Goal: Find contact information: Obtain details needed to contact an individual or organization

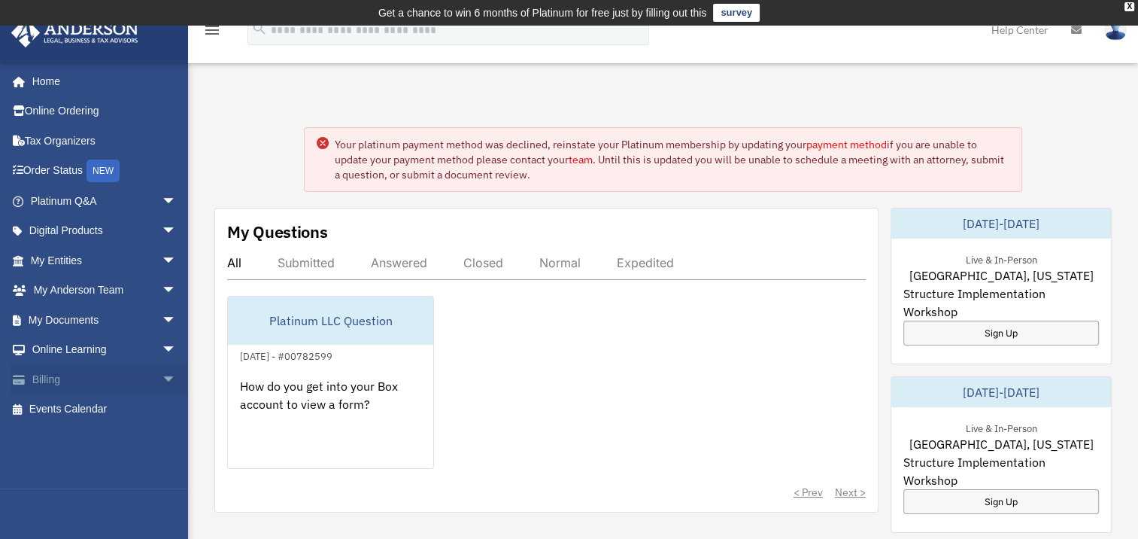
click at [51, 374] on link "Billing arrow_drop_down" at bounding box center [105, 379] width 189 height 30
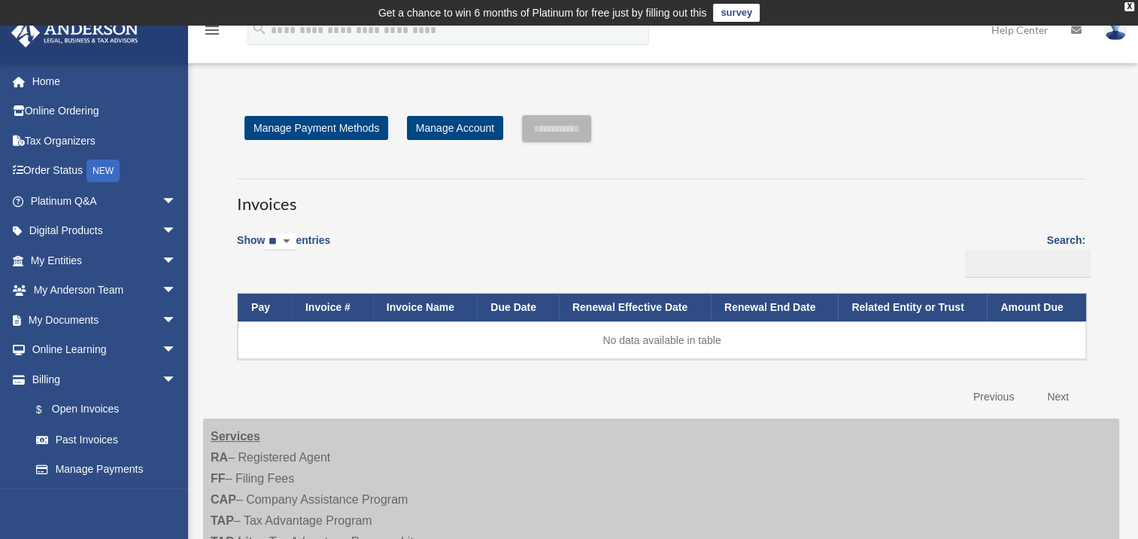
click at [292, 238] on select "** ** ** ***" at bounding box center [280, 241] width 31 height 17
click at [276, 238] on select "** ** ** ***" at bounding box center [280, 241] width 31 height 17
click at [415, 235] on div "Show ** ** ** *** entries Search: Pay Invoice # Invoice Name Due Date Renewal E…" at bounding box center [661, 317] width 848 height 189
click at [83, 439] on link "Past Invoices" at bounding box center [110, 439] width 178 height 30
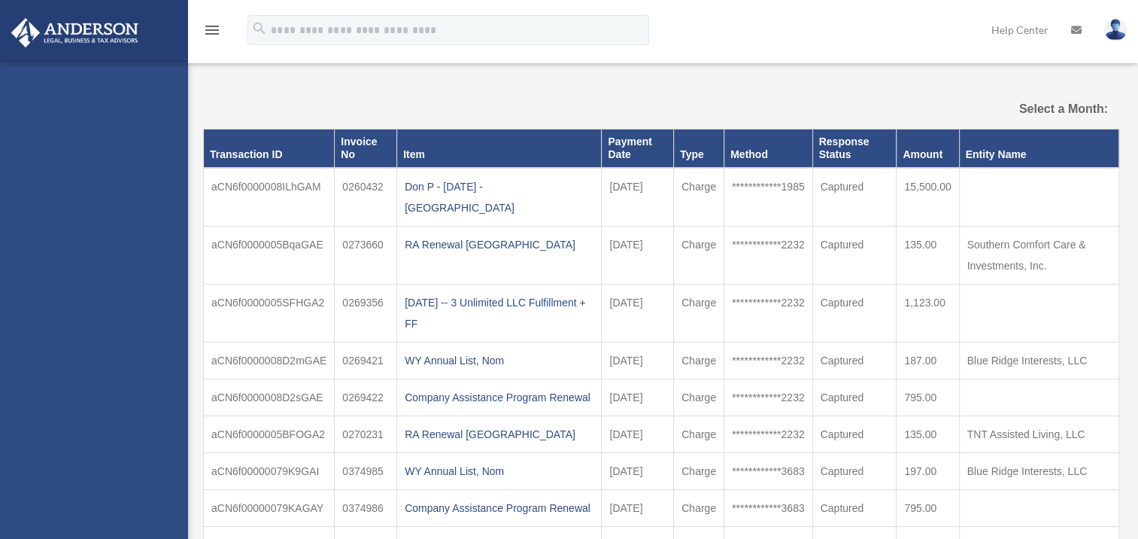
select select
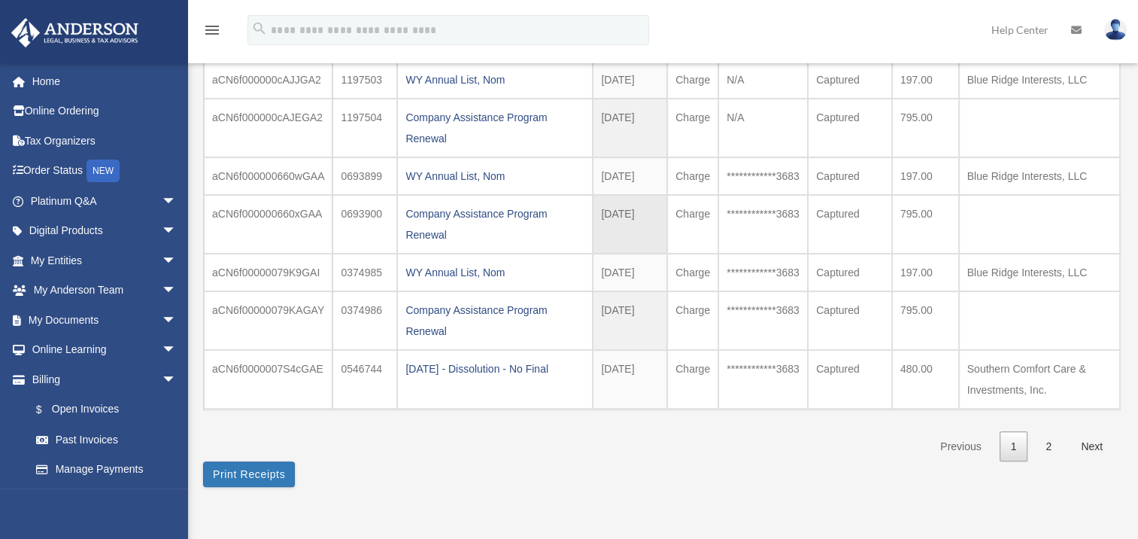
scroll to position [376, 0]
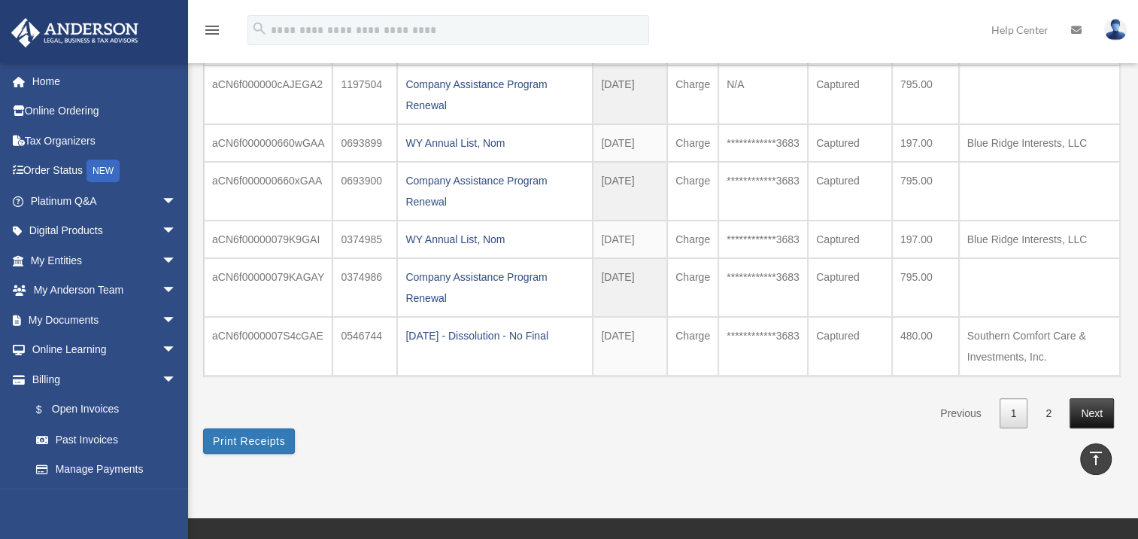
click at [1088, 406] on link "Next" at bounding box center [1092, 413] width 44 height 31
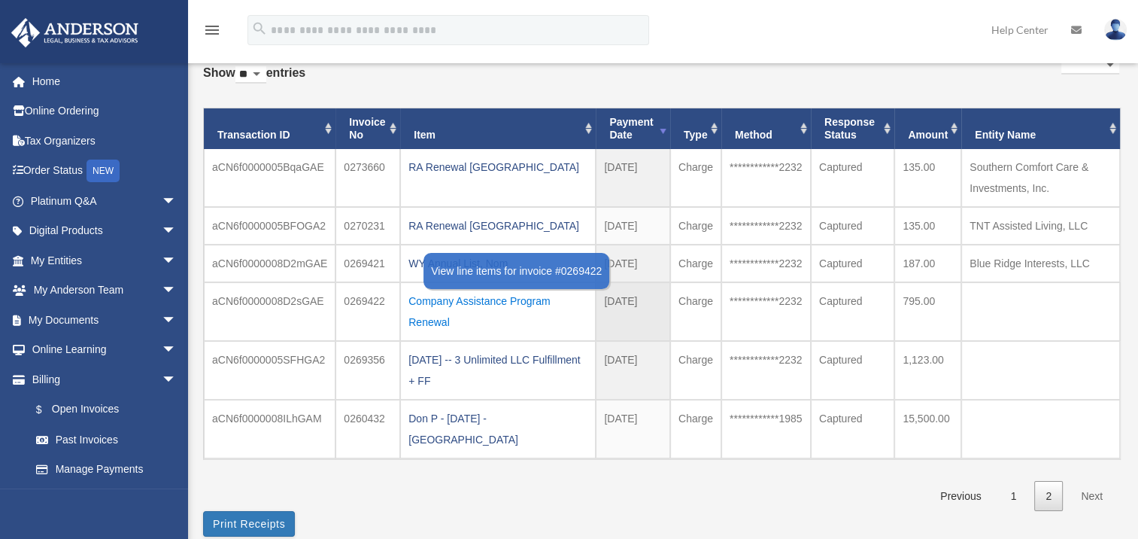
scroll to position [75, 0]
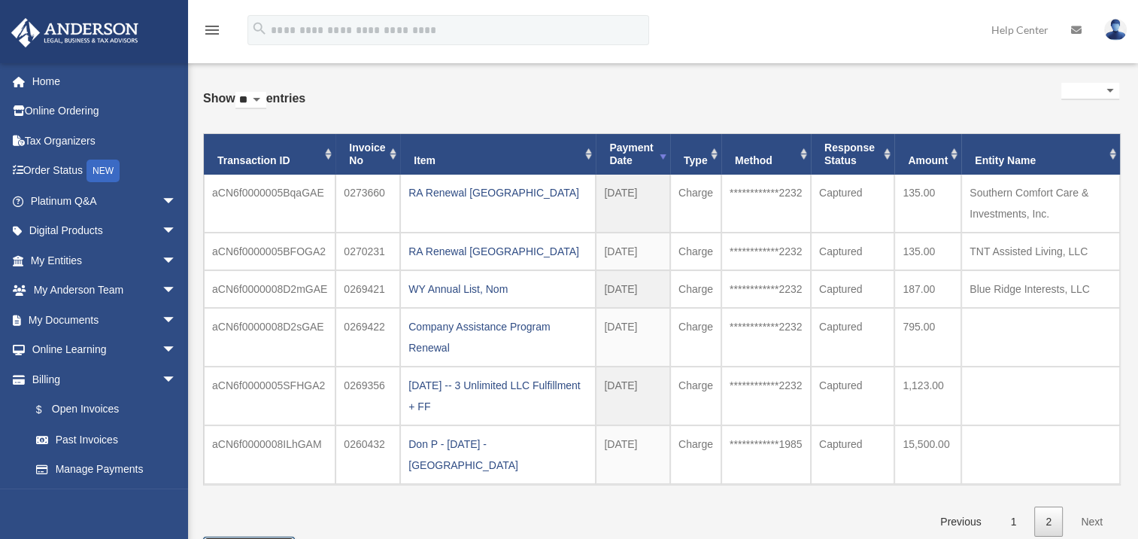
click at [256, 536] on button "Print Receipts" at bounding box center [249, 549] width 92 height 26
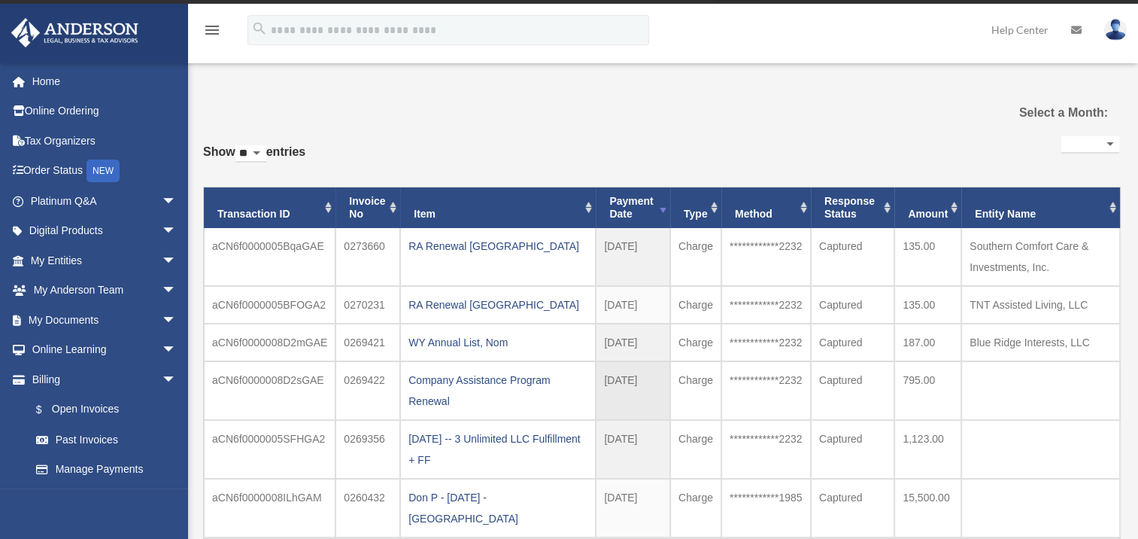
scroll to position [0, 0]
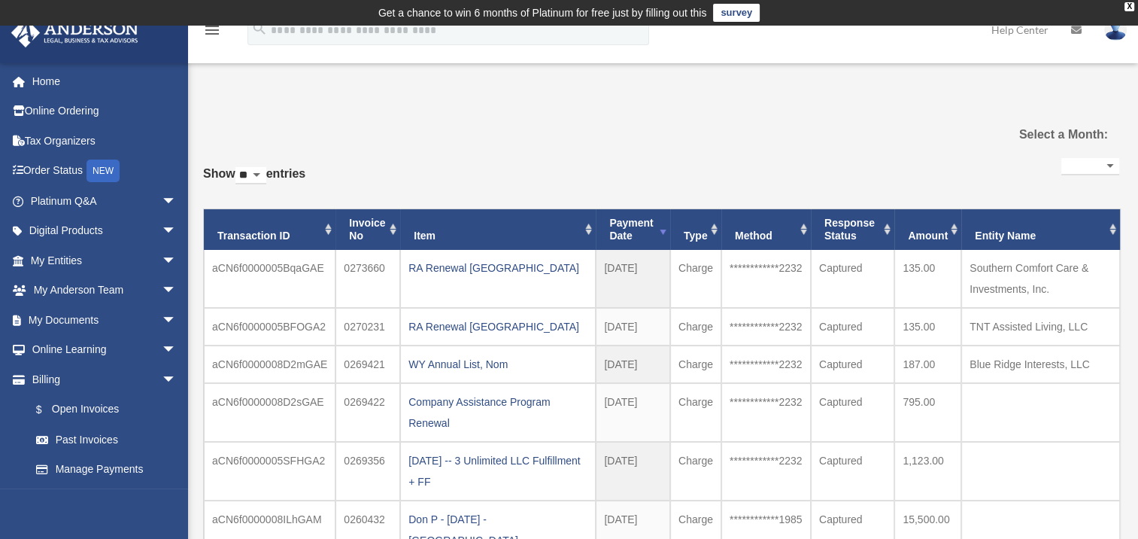
click at [1112, 224] on th "Entity Name" at bounding box center [1040, 229] width 159 height 41
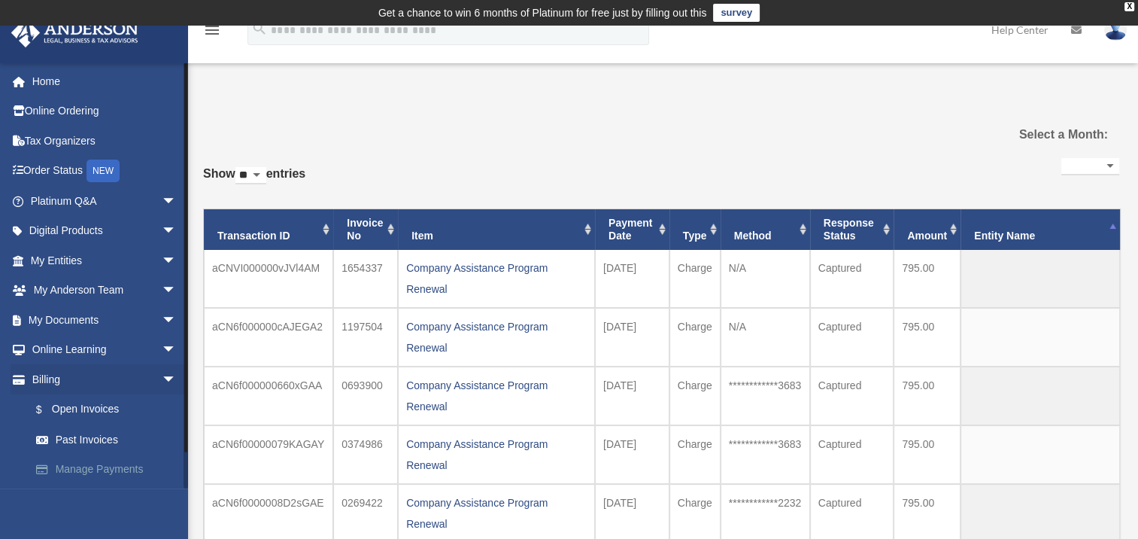
click at [84, 467] on link "Manage Payments" at bounding box center [110, 469] width 178 height 30
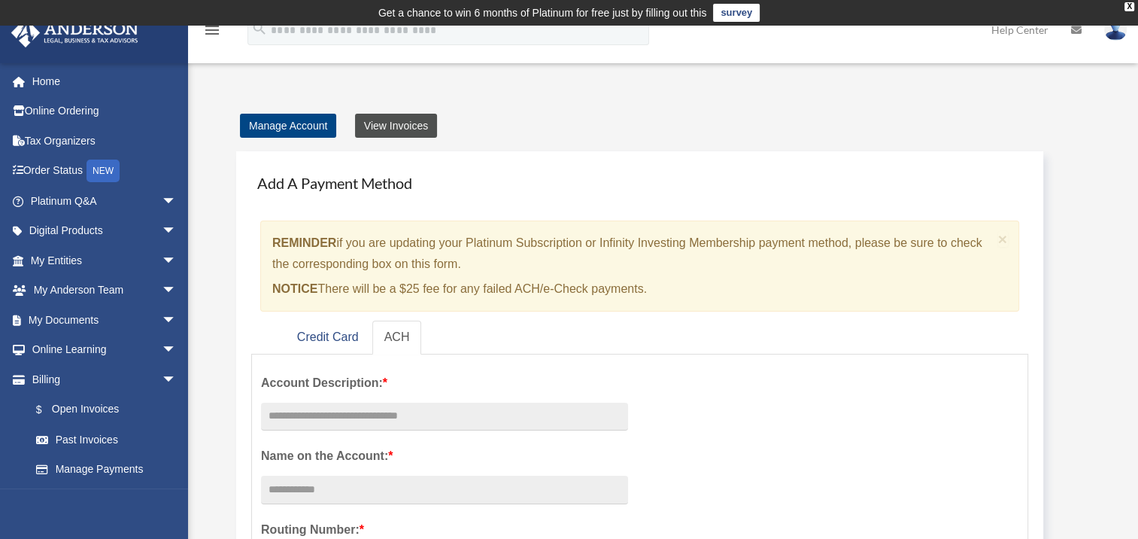
click at [394, 120] on link "View Invoices" at bounding box center [396, 126] width 82 height 24
click at [277, 120] on link "Manage Account" at bounding box center [288, 126] width 96 height 24
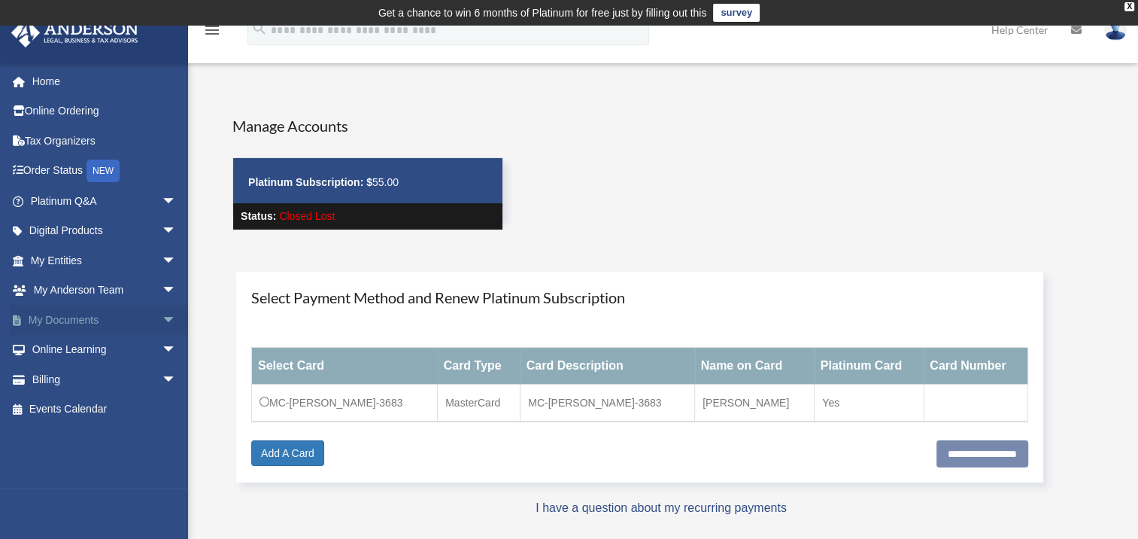
click at [66, 316] on link "My Documents arrow_drop_down" at bounding box center [105, 320] width 189 height 30
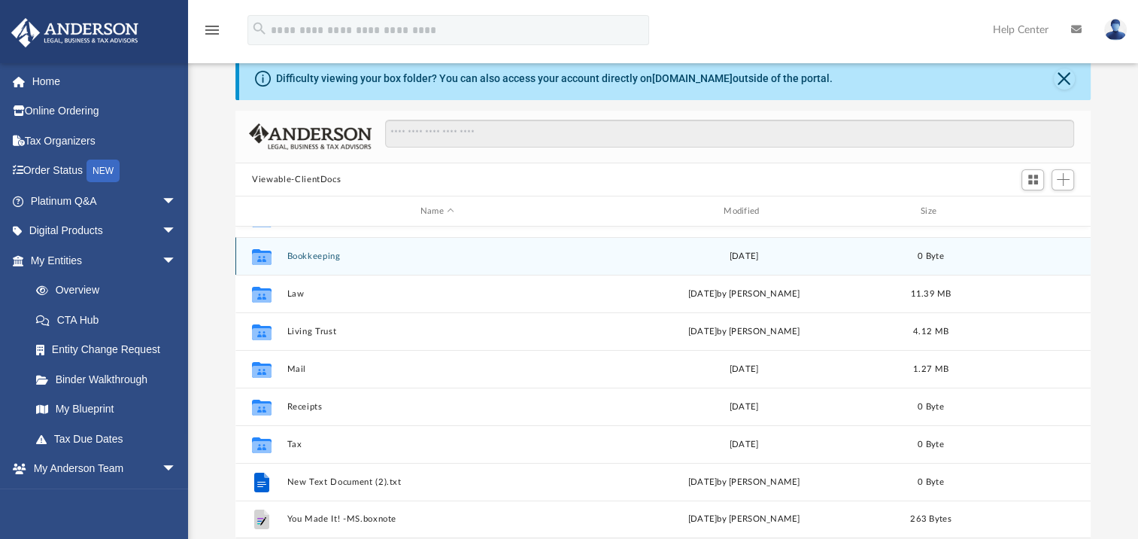
scroll to position [150, 0]
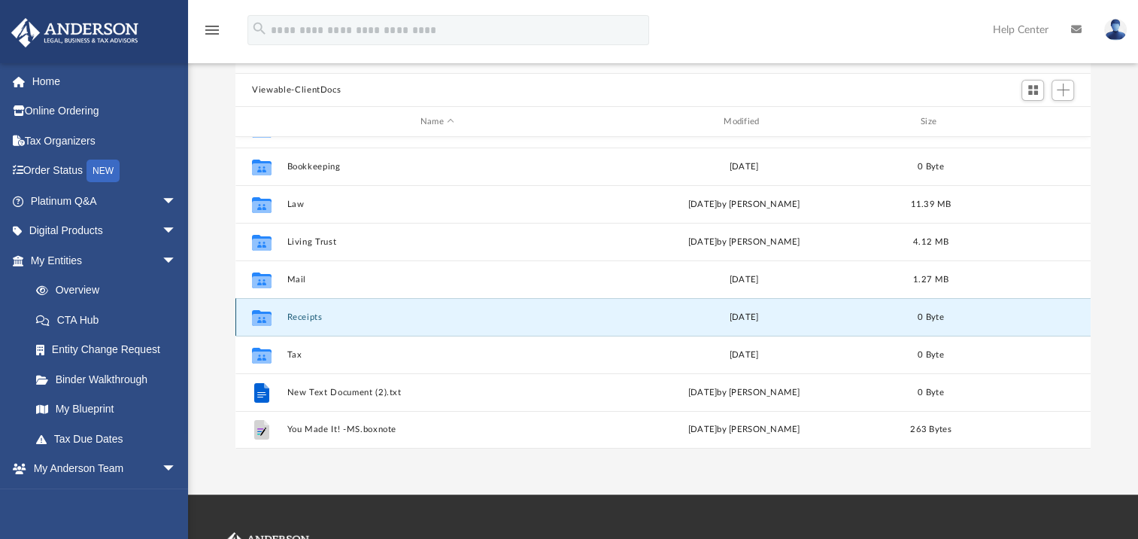
click at [311, 316] on button "Receipts" at bounding box center [437, 317] width 300 height 10
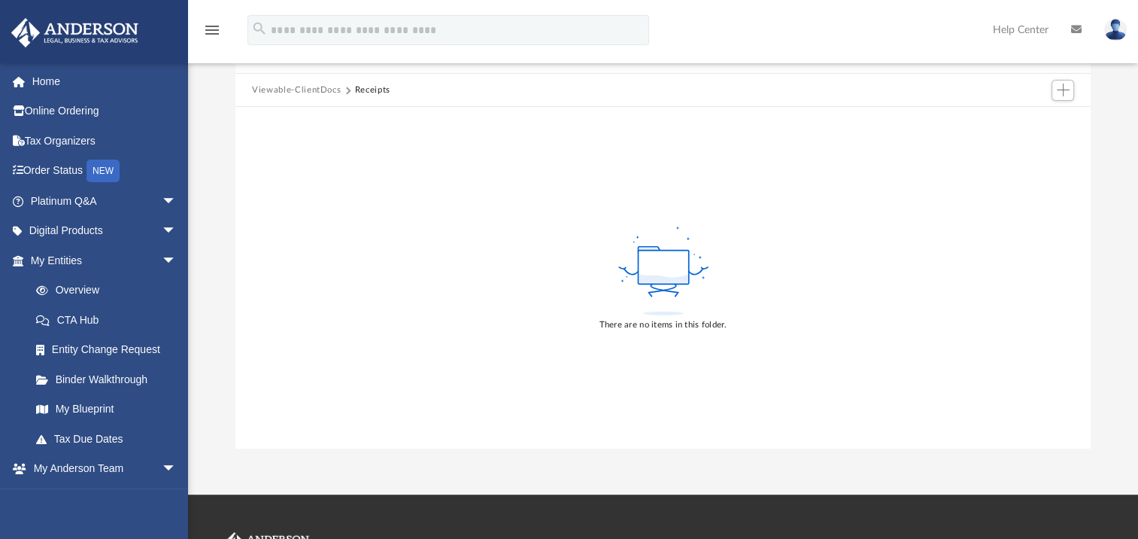
click at [212, 25] on icon "menu" at bounding box center [212, 30] width 18 height 18
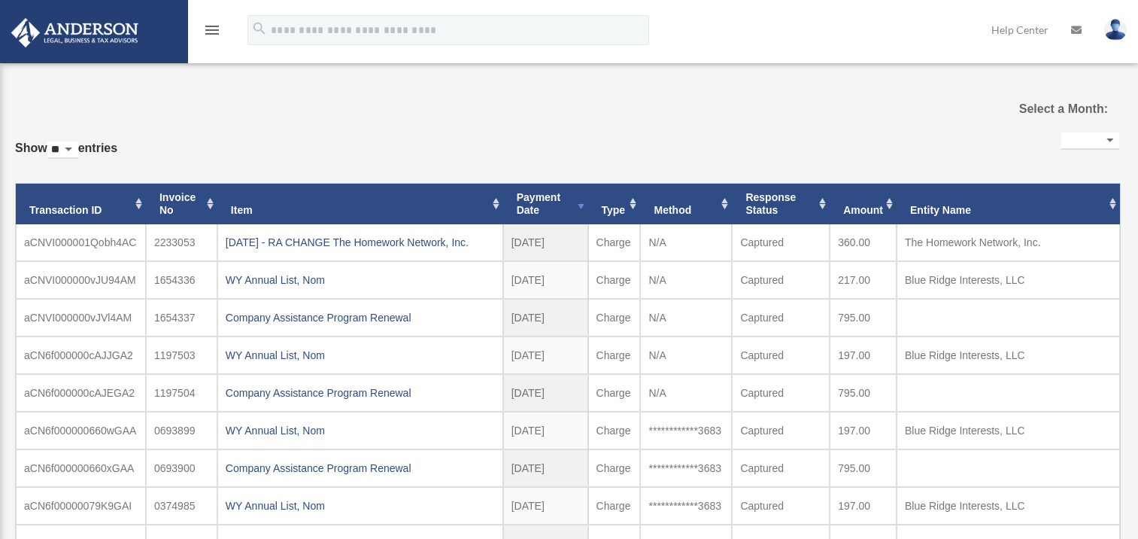
select select
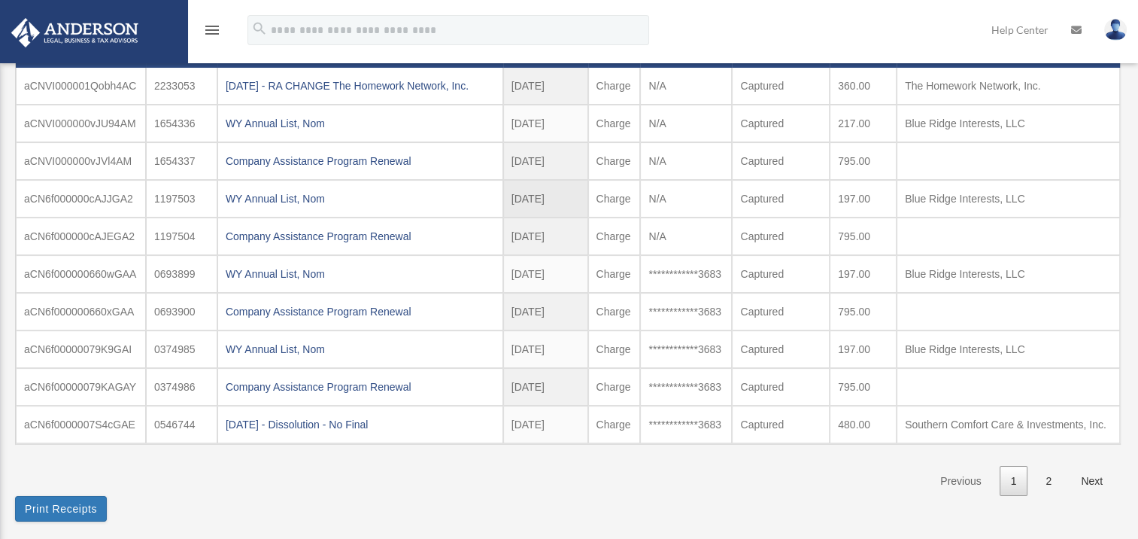
scroll to position [226, 0]
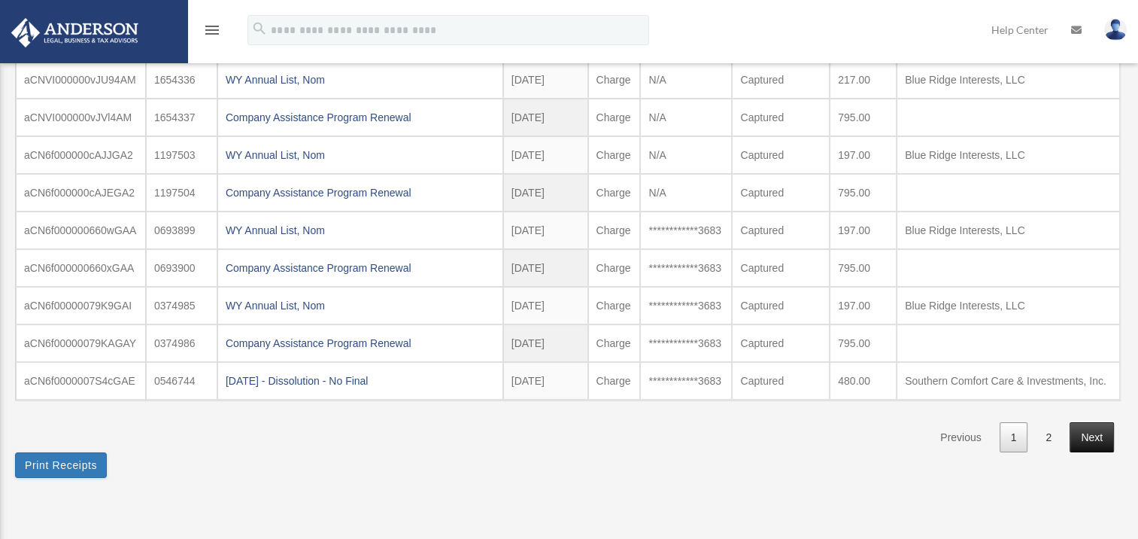
click at [1092, 430] on link "Next" at bounding box center [1092, 437] width 44 height 31
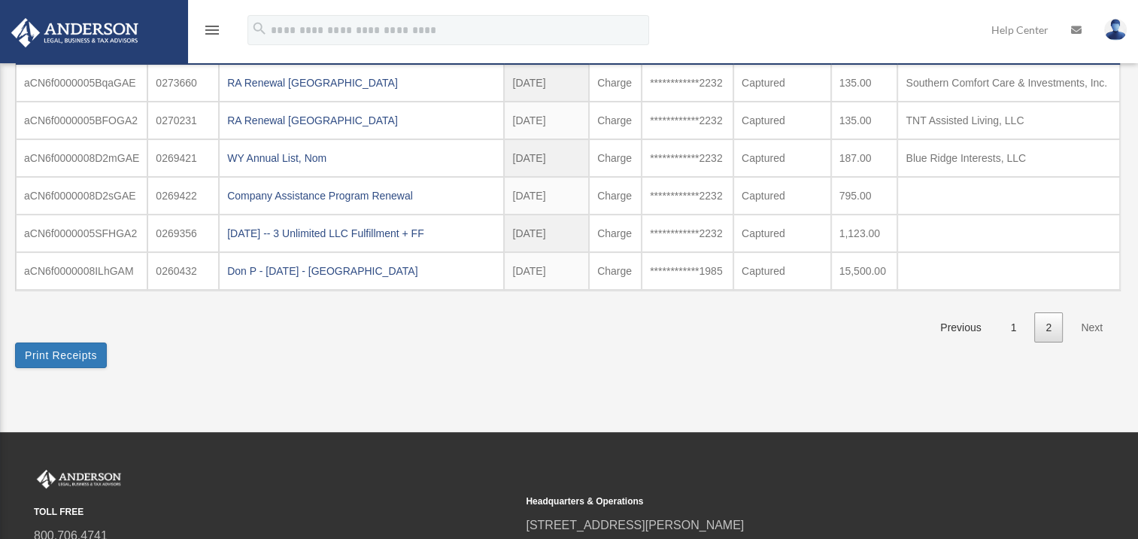
scroll to position [150, 0]
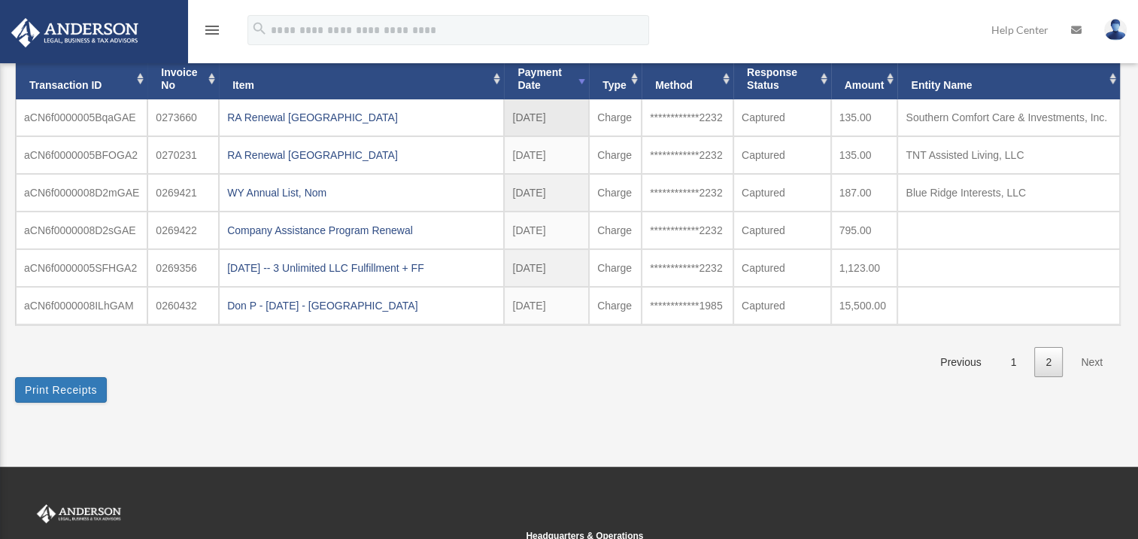
click at [772, 117] on td "Captured" at bounding box center [782, 117] width 98 height 37
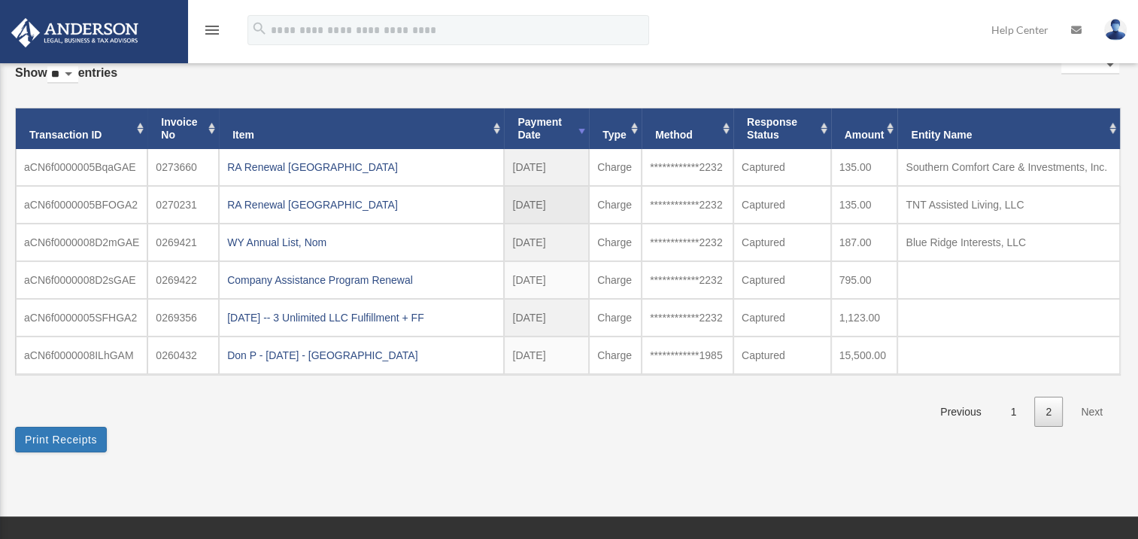
scroll to position [75, 0]
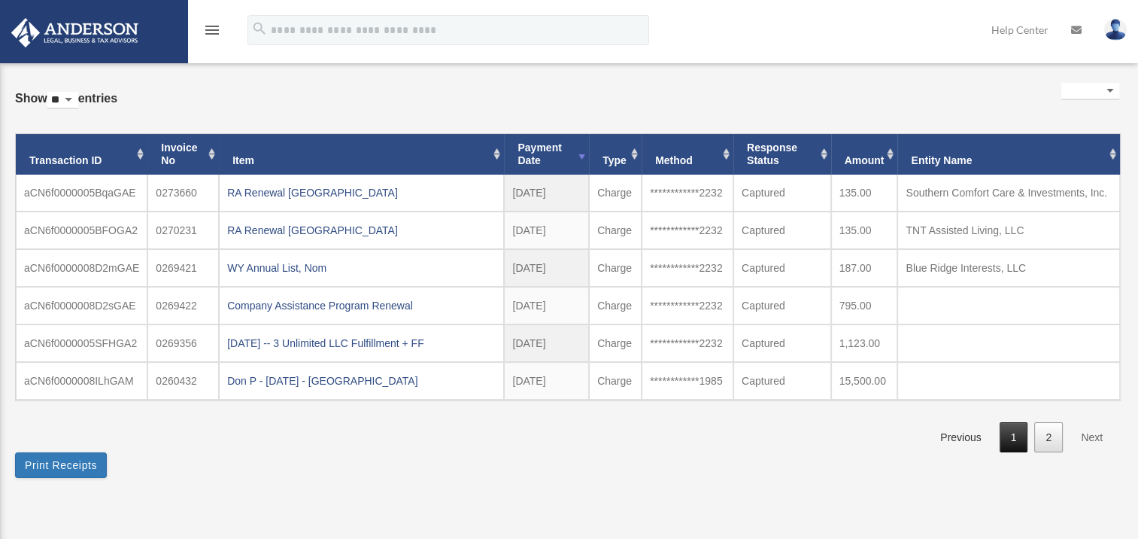
click at [1014, 427] on link "1" at bounding box center [1014, 437] width 29 height 31
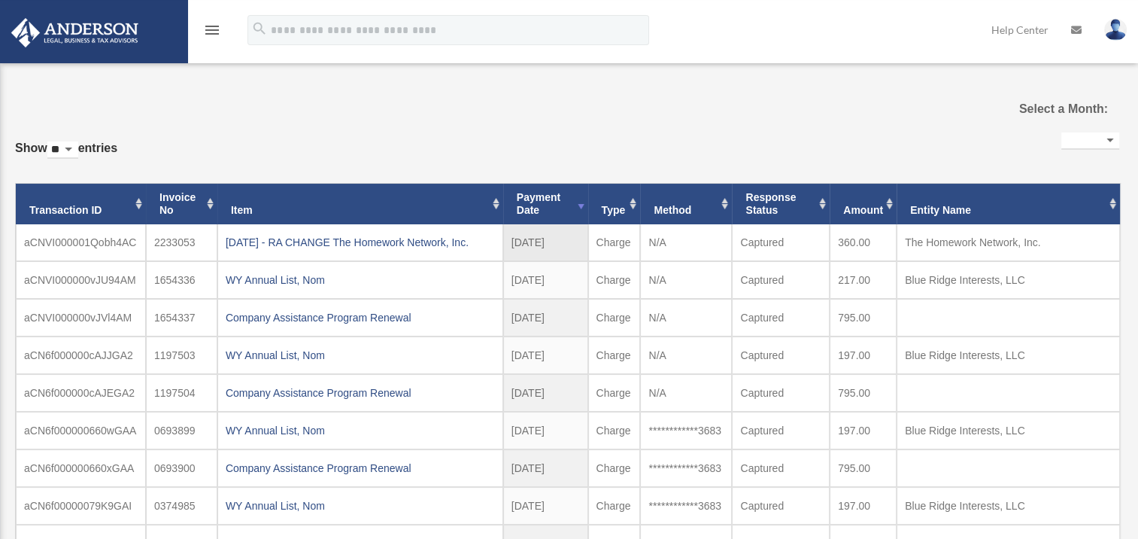
scroll to position [0, 0]
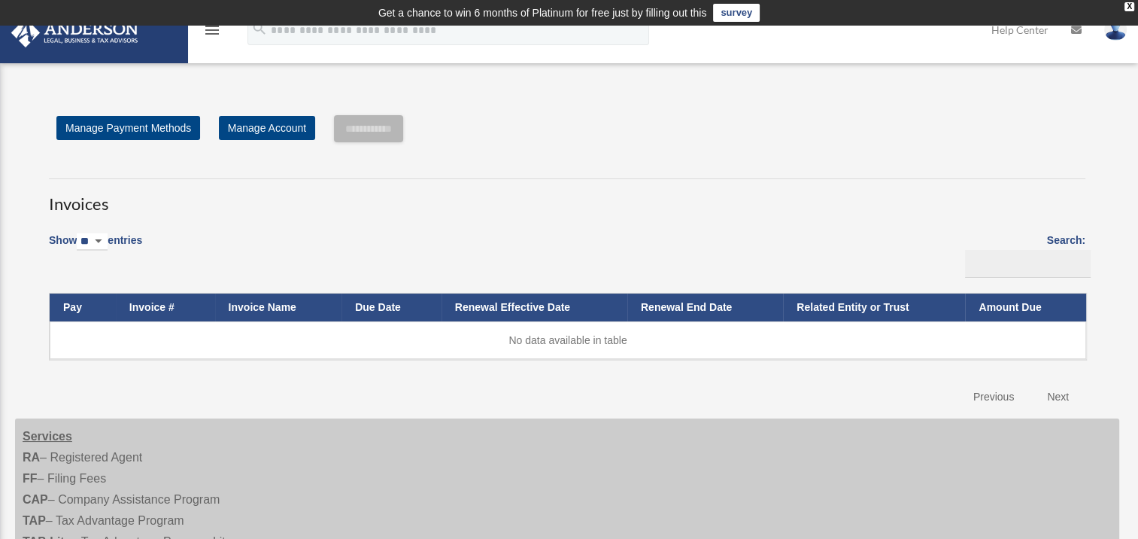
click at [1114, 32] on img at bounding box center [1115, 30] width 23 height 22
click at [1074, 27] on icon at bounding box center [1076, 30] width 11 height 11
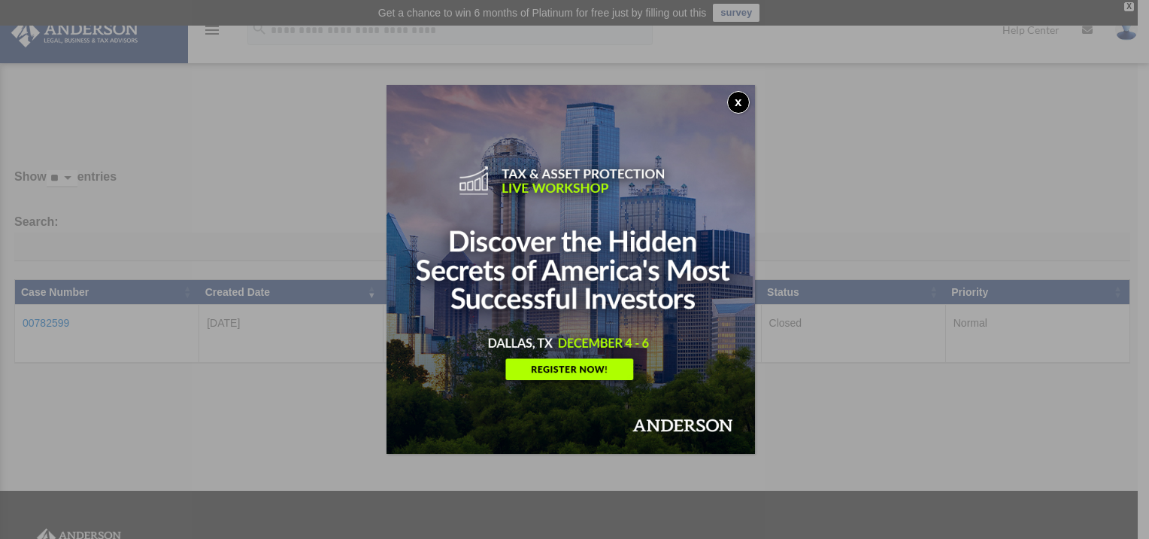
click at [743, 97] on button "x" at bounding box center [738, 102] width 23 height 23
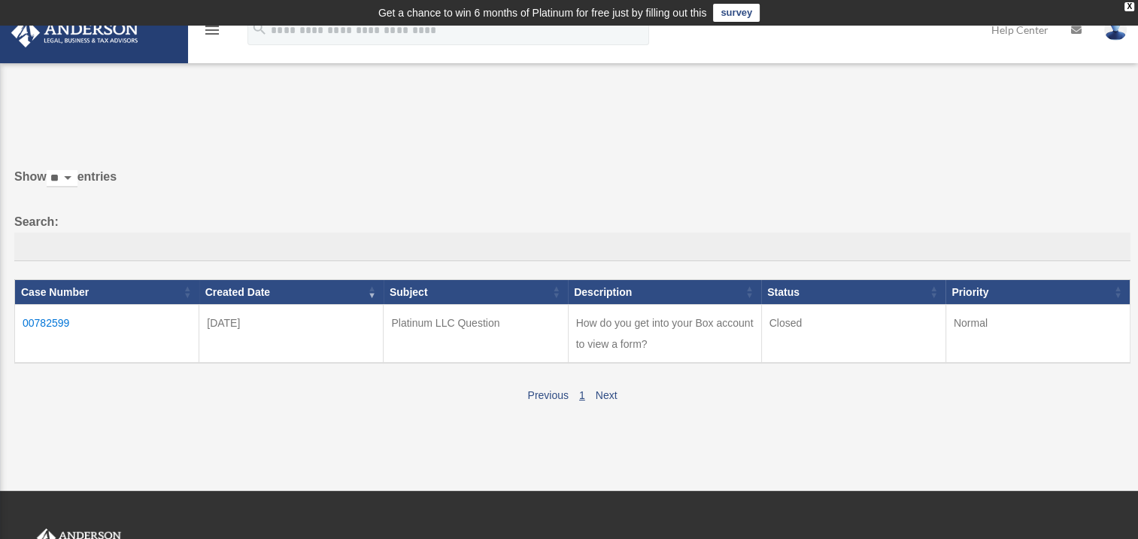
click at [209, 29] on icon "menu" at bounding box center [212, 30] width 18 height 18
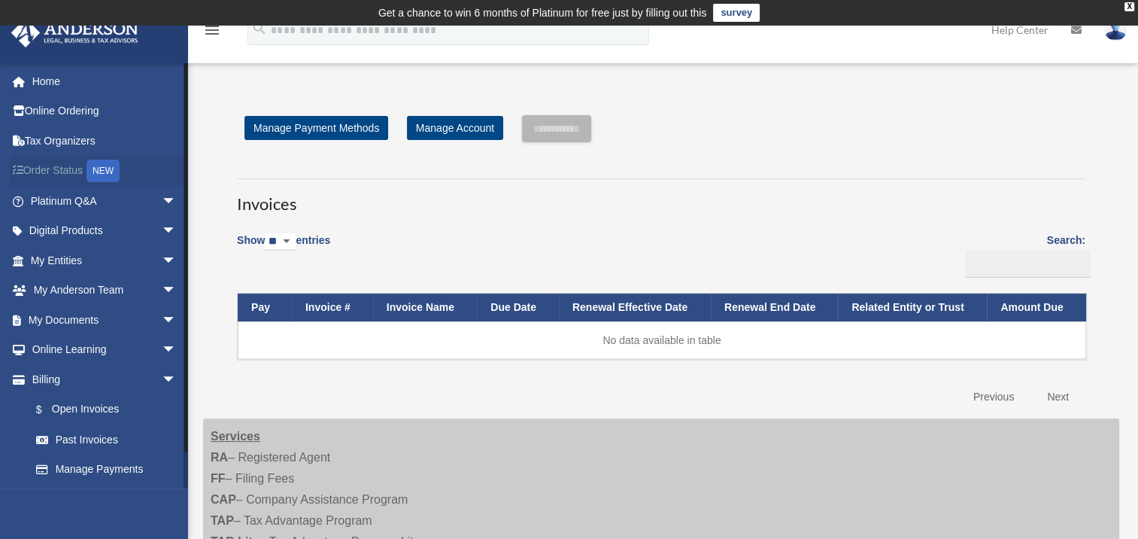
click at [46, 165] on link "Order Status NEW" at bounding box center [105, 171] width 189 height 31
click at [58, 196] on link "Platinum Q&A arrow_drop_down" at bounding box center [105, 201] width 189 height 30
click at [162, 199] on span "arrow_drop_down" at bounding box center [177, 201] width 30 height 31
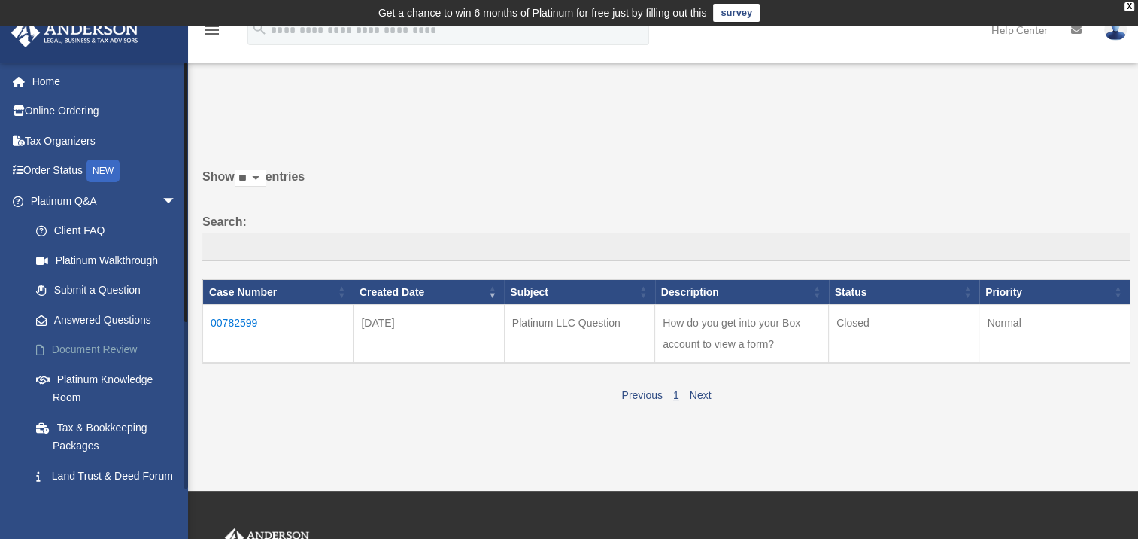
click at [90, 343] on link "Document Review" at bounding box center [110, 350] width 178 height 30
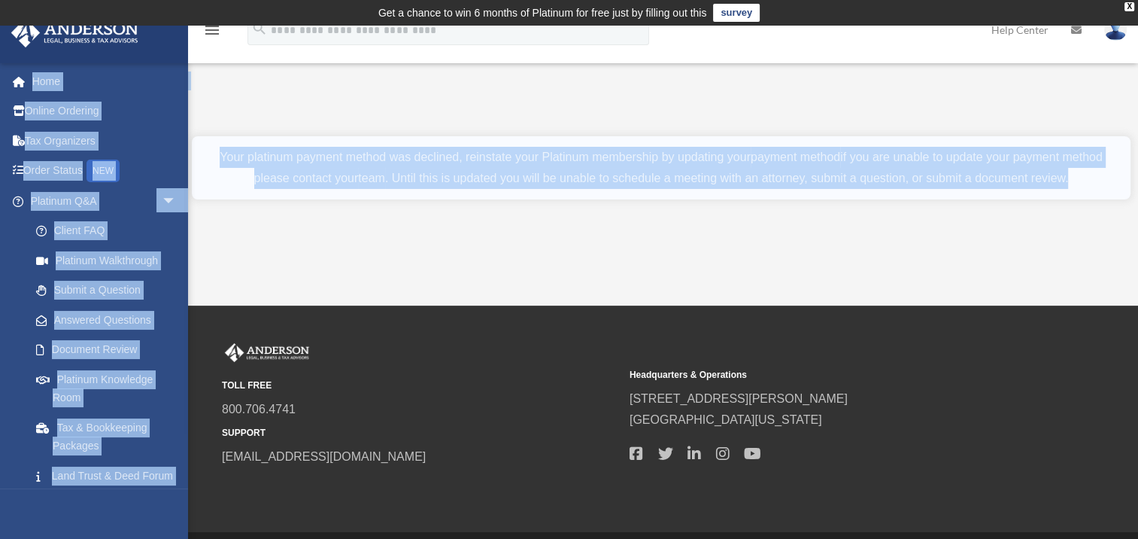
drag, startPoint x: 275, startPoint y: 87, endPoint x: 1089, endPoint y: 217, distance: 824.1
click at [1089, 217] on div "Document Review [EMAIL_ADDRESS][DOMAIN_NAME] Sign Out [EMAIL_ADDRESS][DOMAIN_NA…" at bounding box center [569, 165] width 1138 height 189
click at [433, 269] on div "Document Review [EMAIL_ADDRESS][DOMAIN_NAME] Sign Out [EMAIL_ADDRESS][DOMAIN_NA…" at bounding box center [569, 166] width 1138 height 280
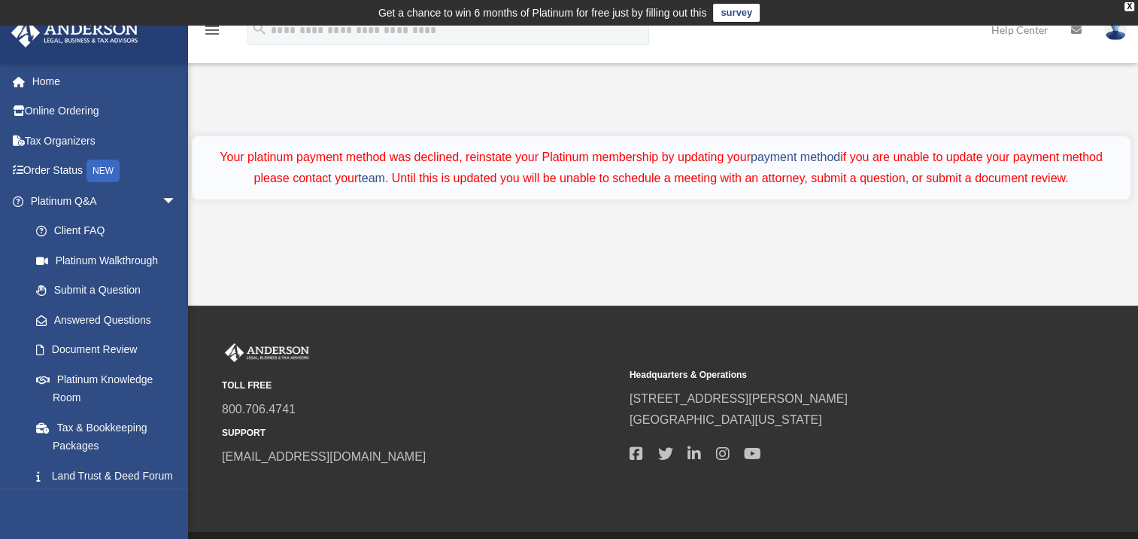
click at [477, 379] on small "TOLL FREE" at bounding box center [420, 386] width 397 height 16
click at [94, 344] on link "Document Review" at bounding box center [110, 350] width 178 height 30
click at [75, 424] on link "Tax & Bookkeeping Packages" at bounding box center [110, 436] width 178 height 48
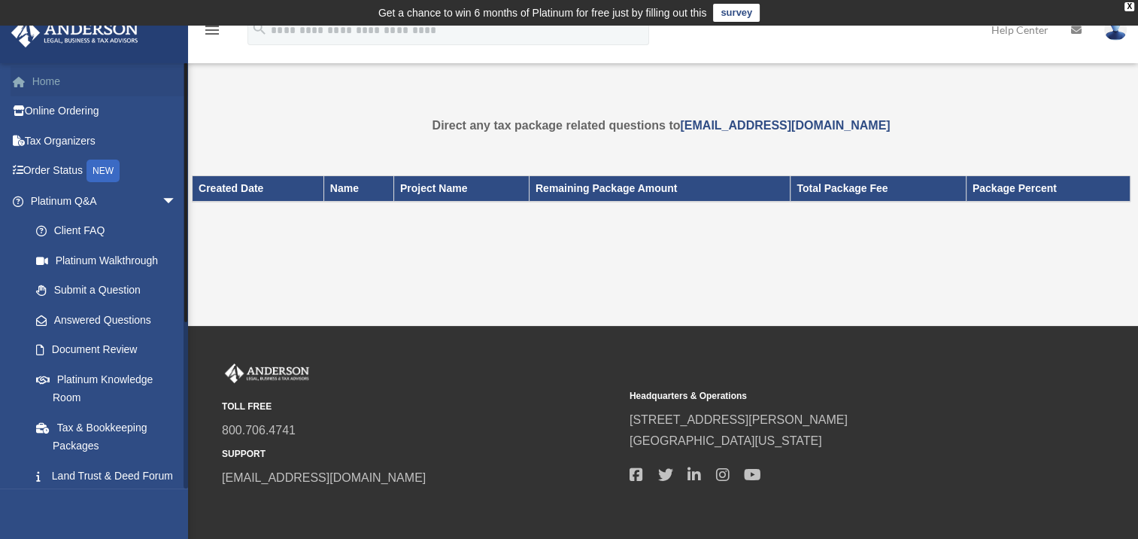
click at [46, 78] on link "Home" at bounding box center [105, 81] width 189 height 30
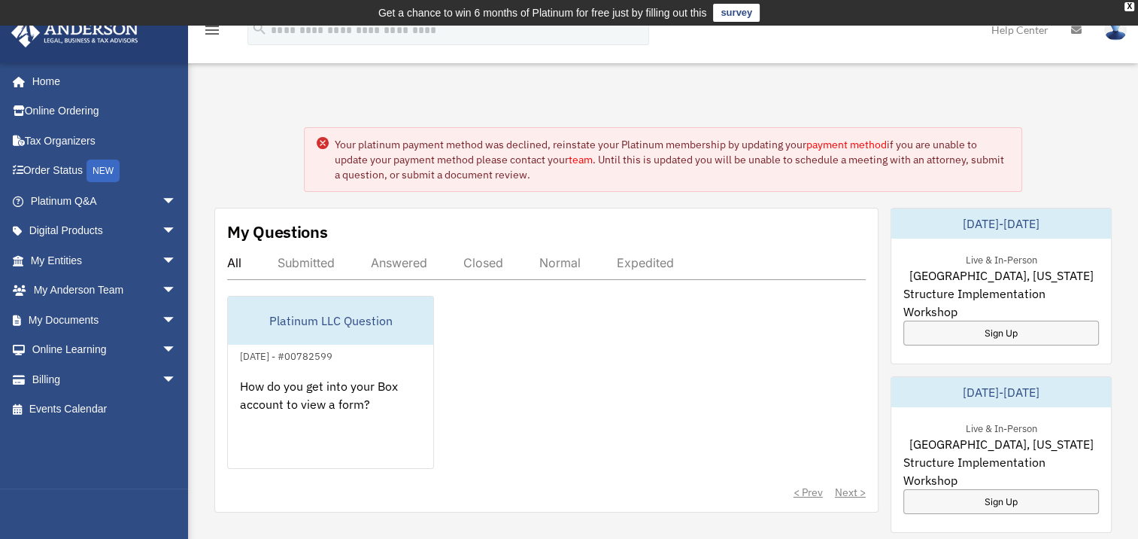
click at [48, 378] on link "Billing arrow_drop_down" at bounding box center [105, 379] width 189 height 30
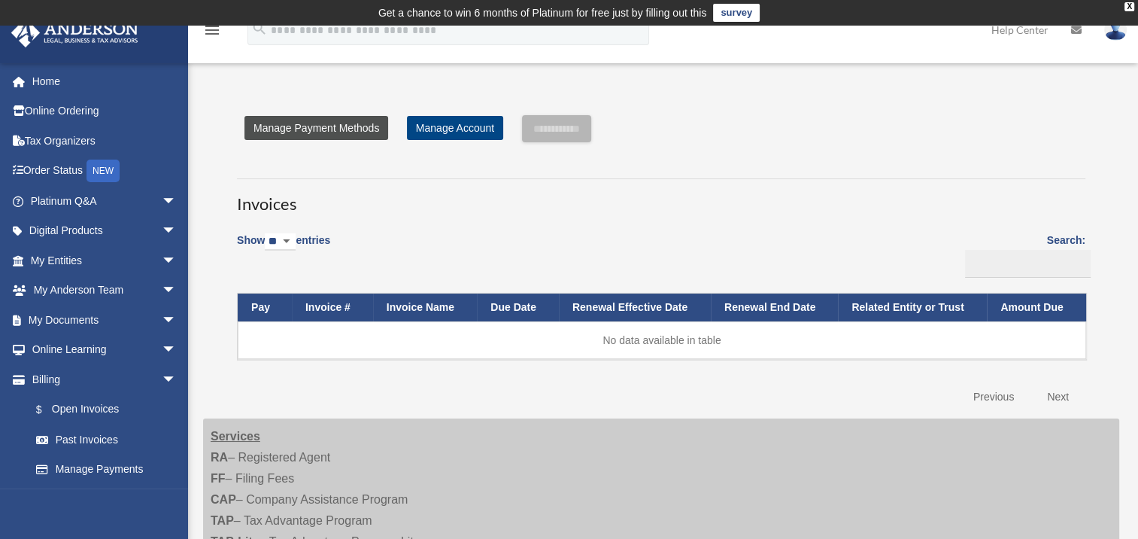
click at [309, 128] on link "Manage Payment Methods" at bounding box center [316, 128] width 144 height 24
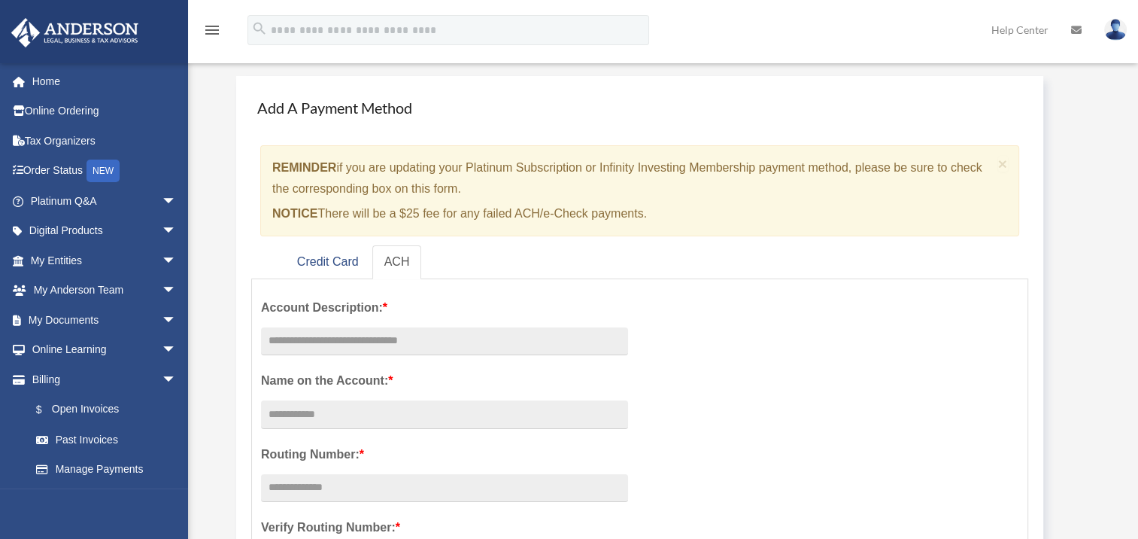
scroll to position [150, 0]
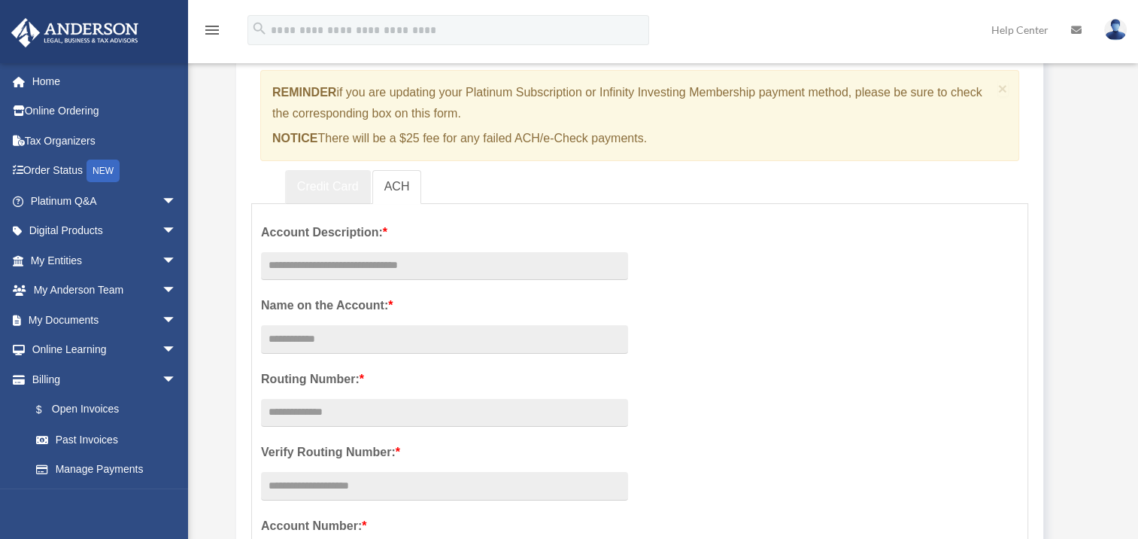
click at [328, 184] on link "Credit Card" at bounding box center [328, 187] width 86 height 34
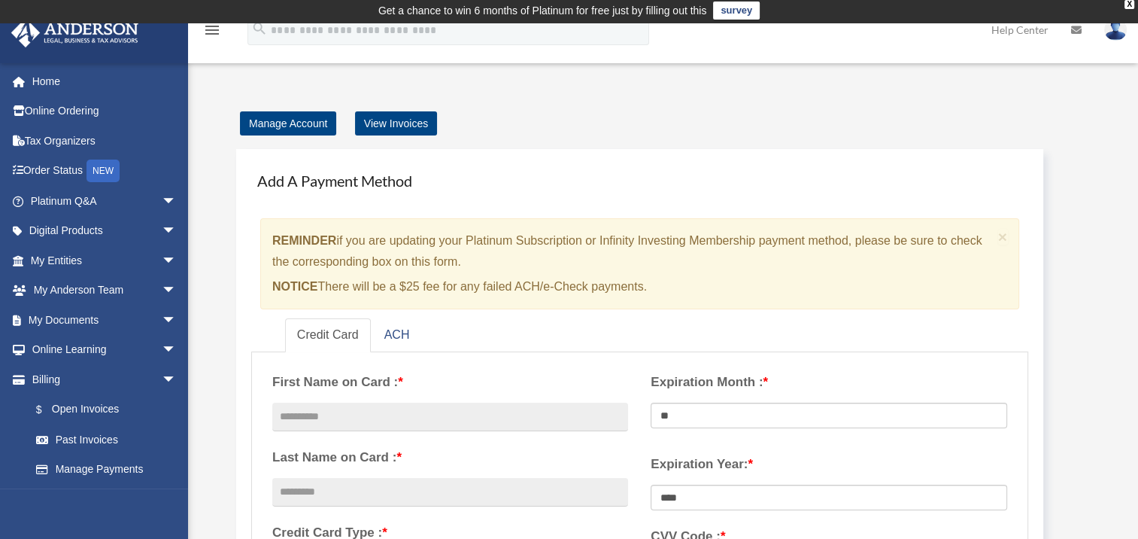
scroll to position [0, 0]
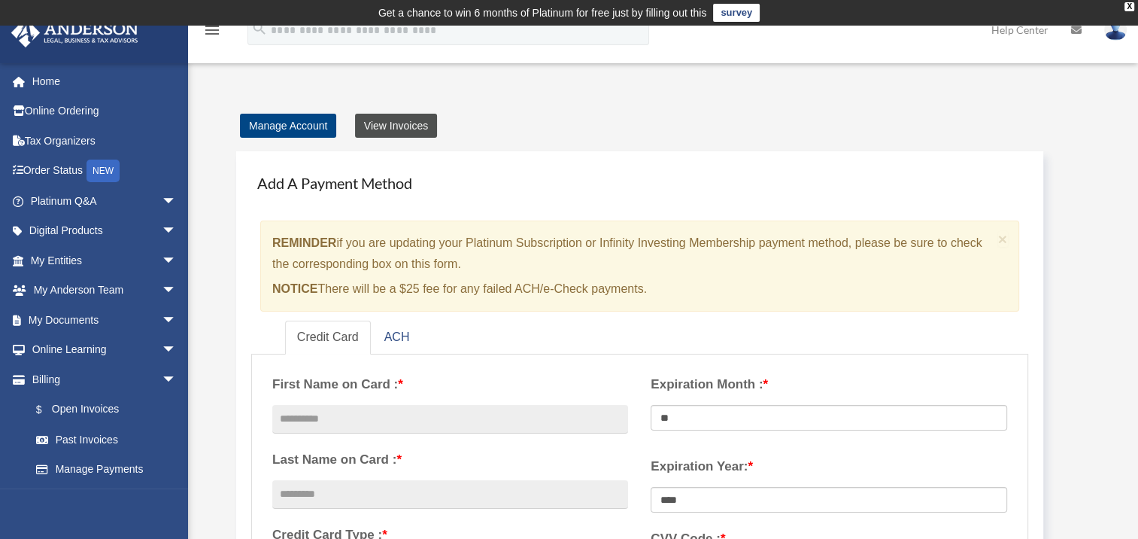
click at [397, 125] on link "View Invoices" at bounding box center [396, 126] width 82 height 24
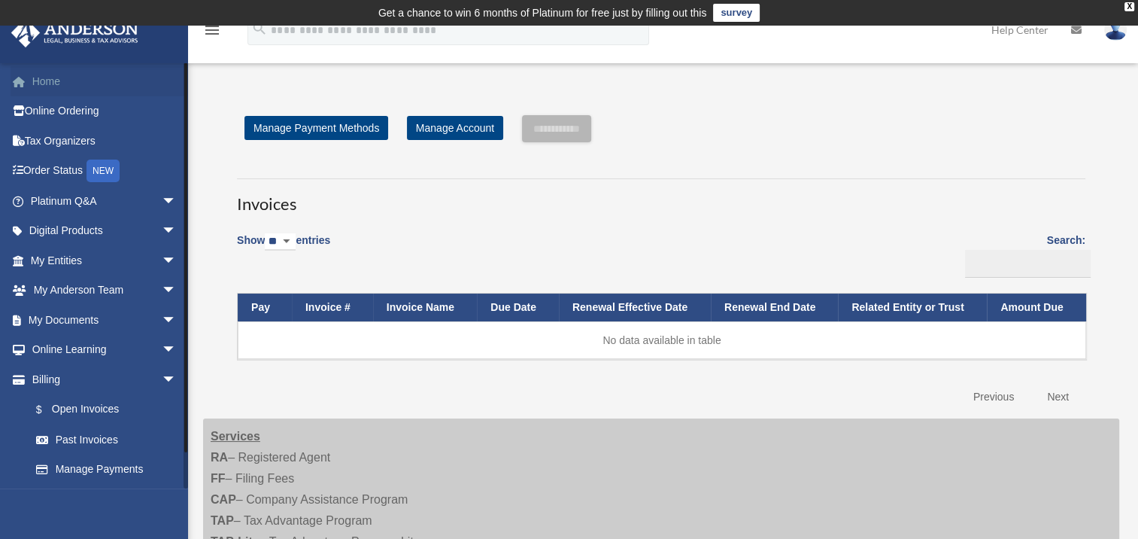
click at [42, 78] on link "Home" at bounding box center [105, 81] width 189 height 30
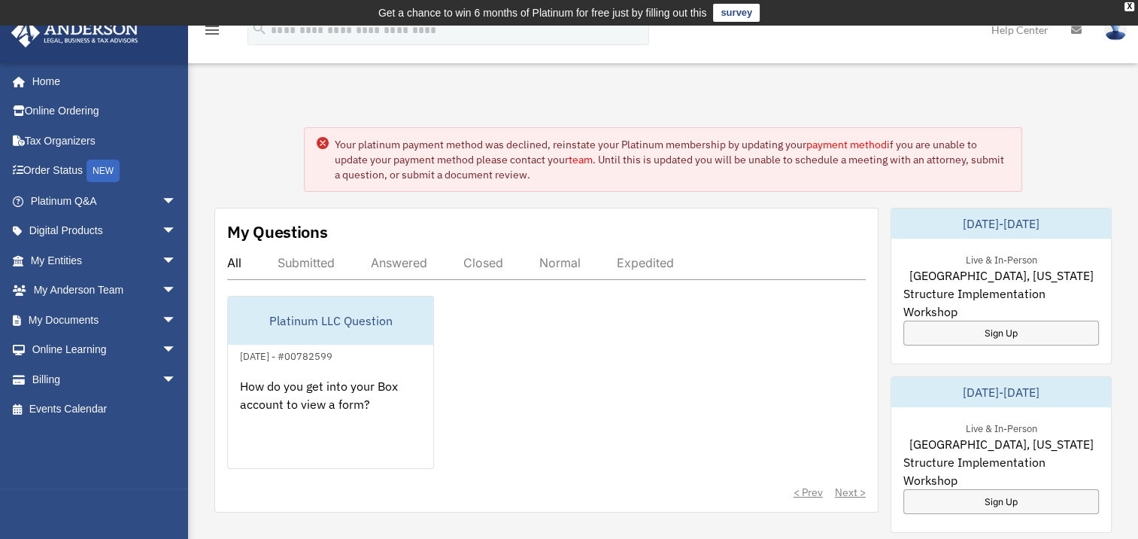
click at [839, 141] on link "payment method" at bounding box center [846, 145] width 80 height 14
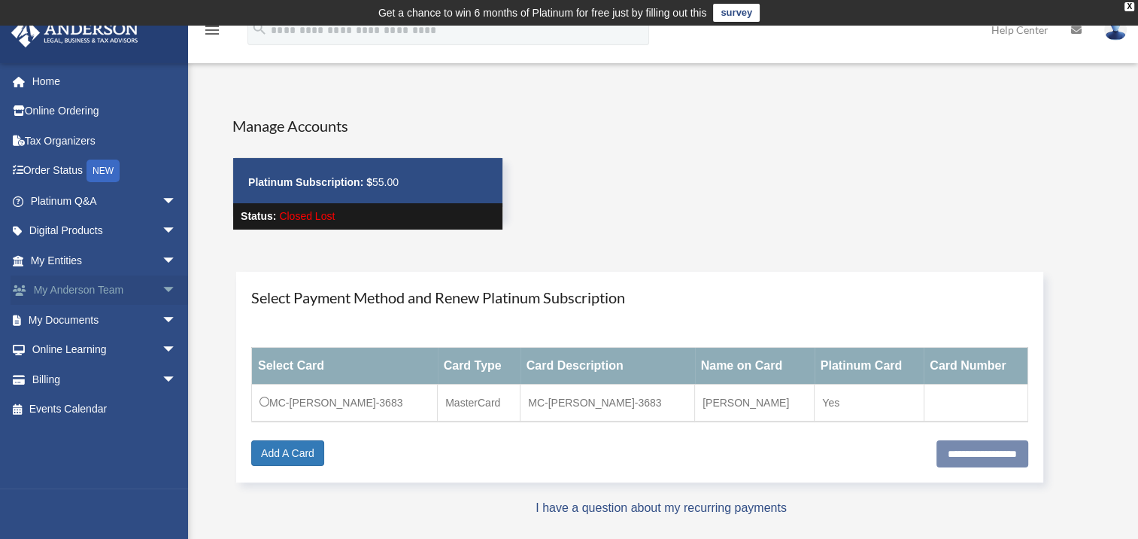
click at [89, 287] on link "My [PERSON_NAME] Team arrow_drop_down" at bounding box center [105, 290] width 189 height 30
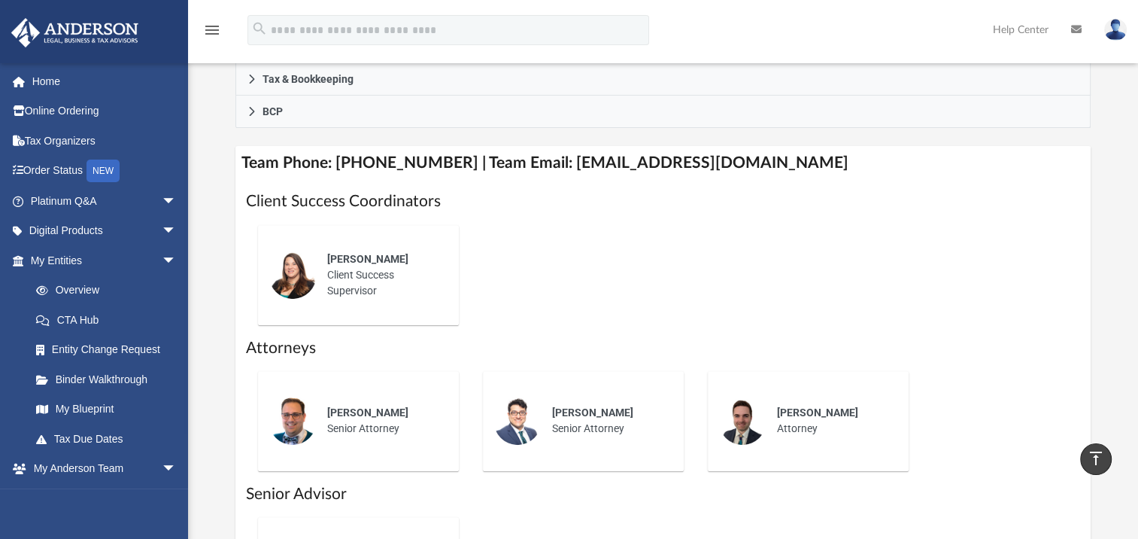
scroll to position [527, 0]
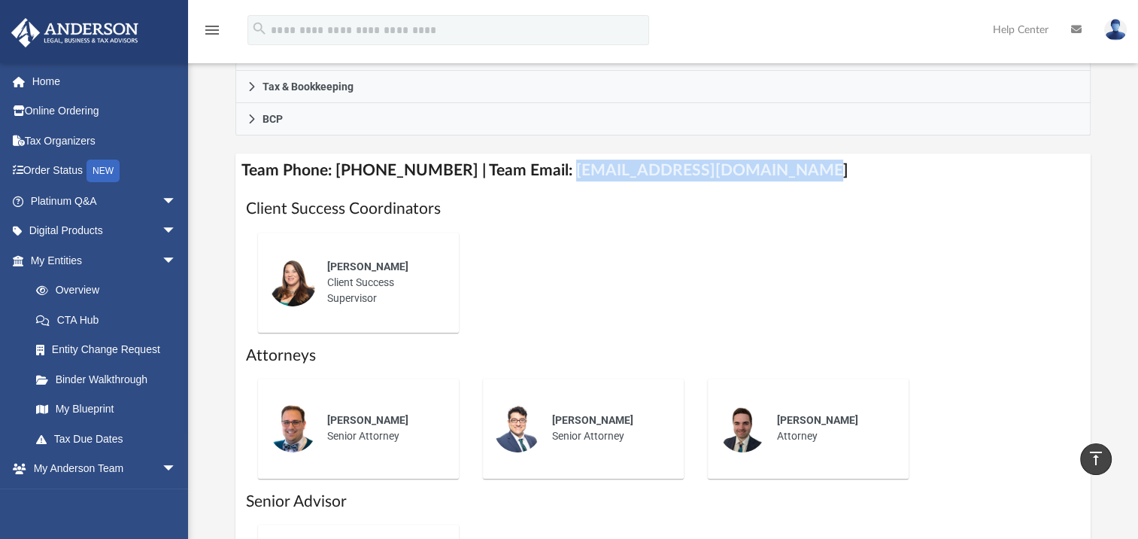
drag, startPoint x: 776, startPoint y: 162, endPoint x: 545, endPoint y: 172, distance: 231.9
click at [545, 172] on h4 "Team Phone: (725) 201-7544 | Team Email: myteam@andersonadvisors.com" at bounding box center [662, 170] width 855 height 34
drag, startPoint x: 545, startPoint y: 172, endPoint x: 614, endPoint y: 165, distance: 69.5
copy h4 "myteam@andersonadvisors.com"
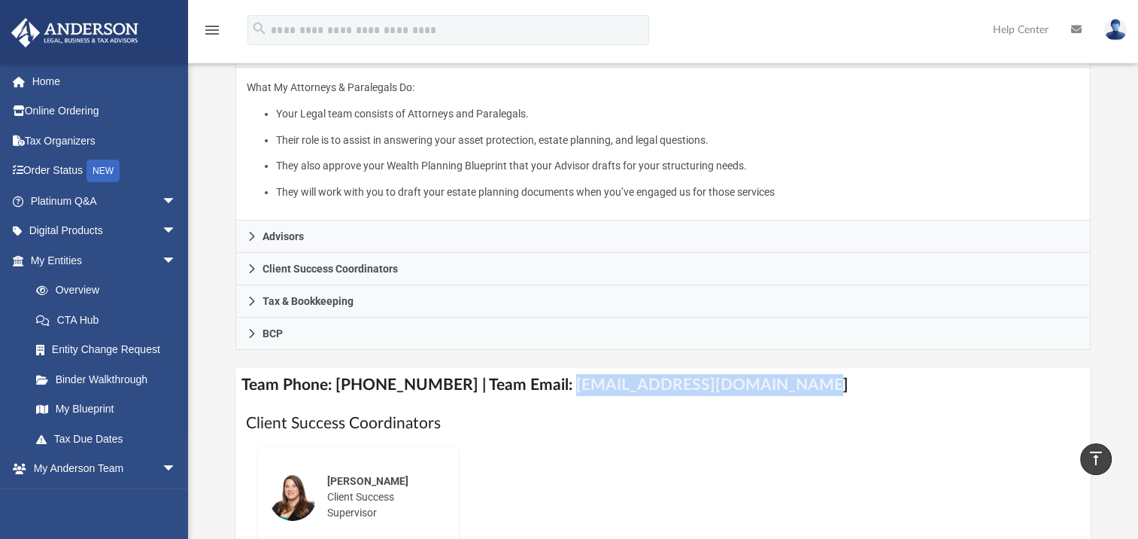
scroll to position [301, 0]
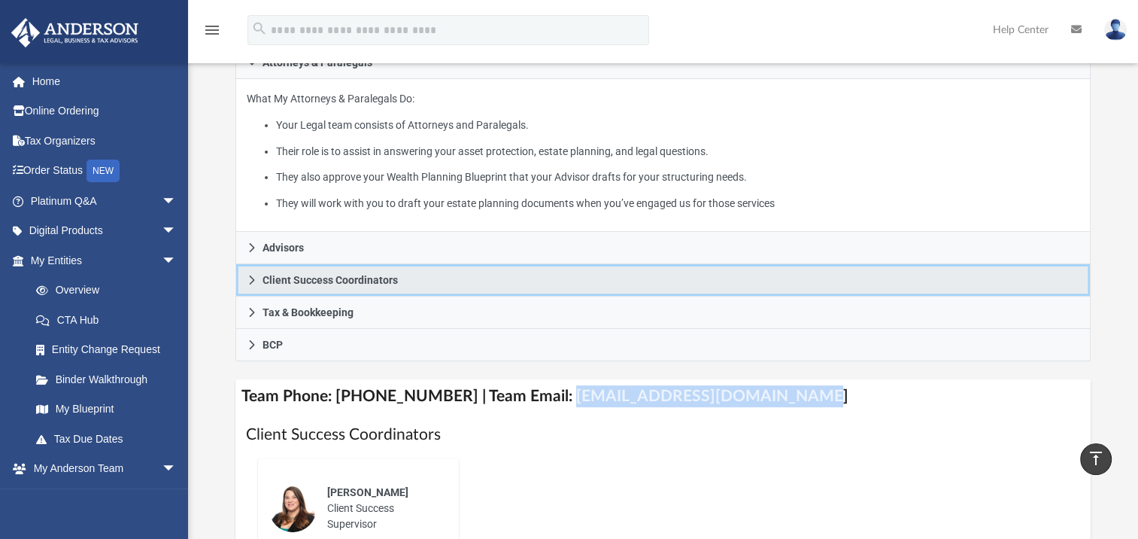
click at [317, 279] on span "Client Success Coordinators" at bounding box center [330, 280] width 135 height 11
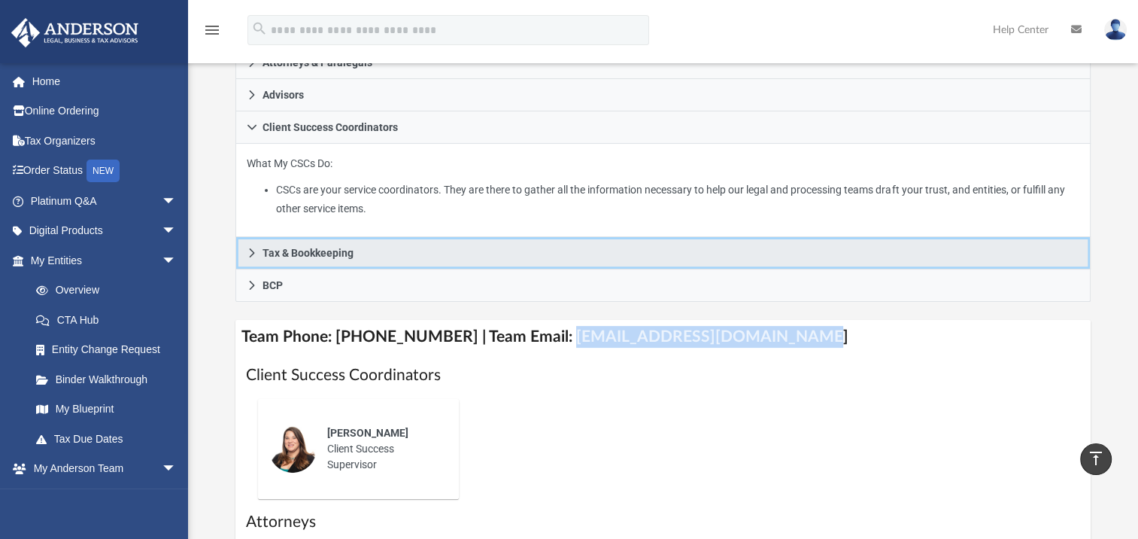
click at [315, 250] on span "Tax & Bookkeeping" at bounding box center [308, 252] width 91 height 11
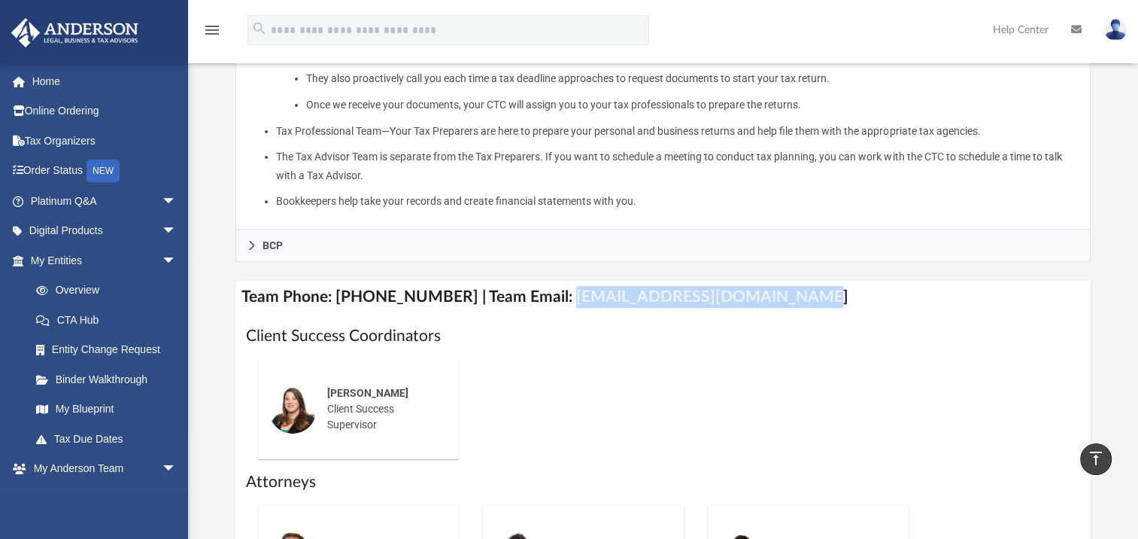
scroll to position [527, 0]
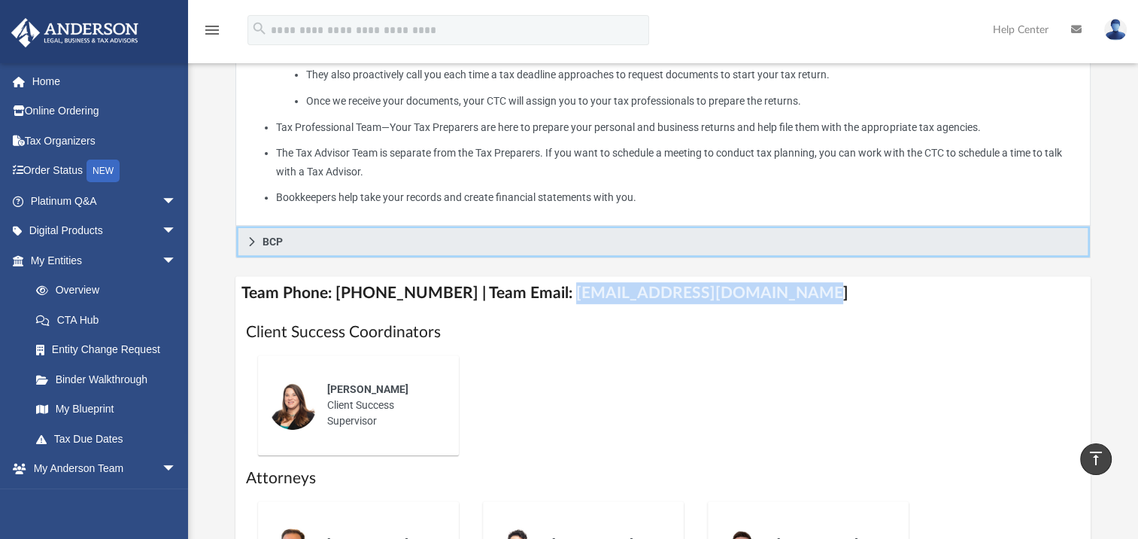
click at [268, 236] on span "BCP" at bounding box center [273, 241] width 20 height 11
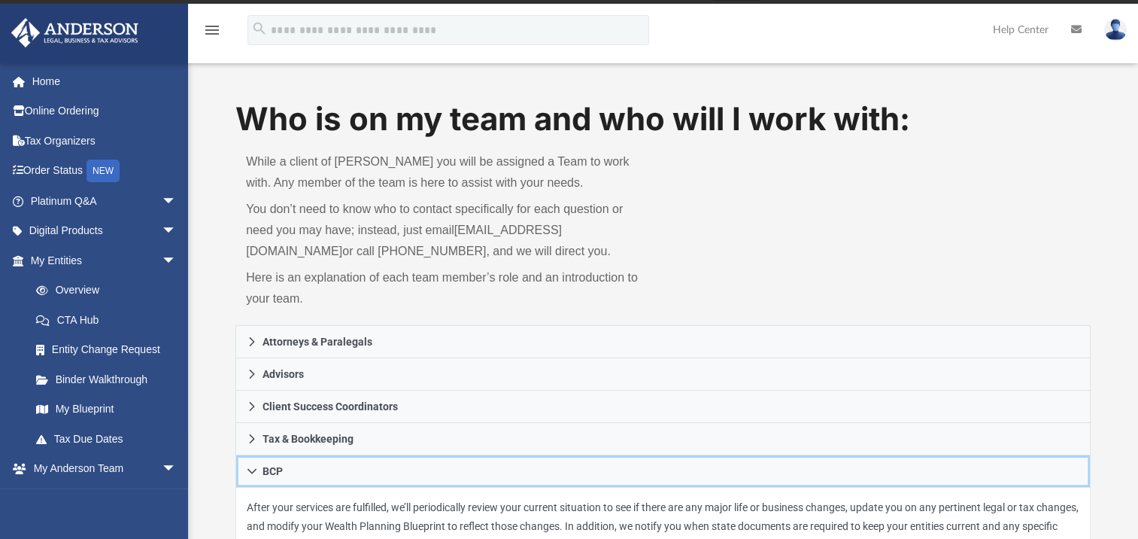
scroll to position [0, 0]
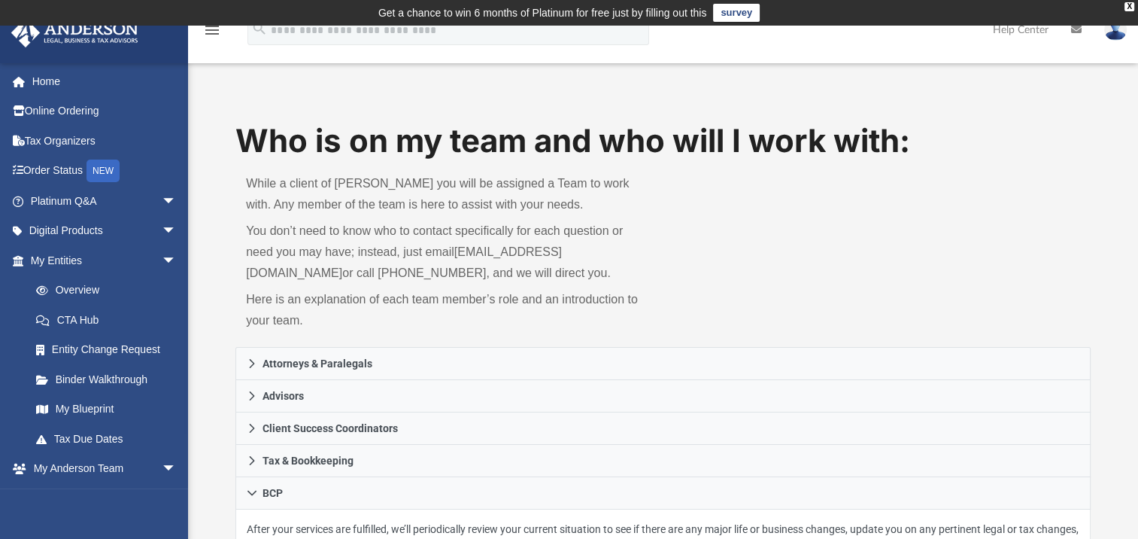
click at [1114, 33] on img at bounding box center [1115, 30] width 23 height 22
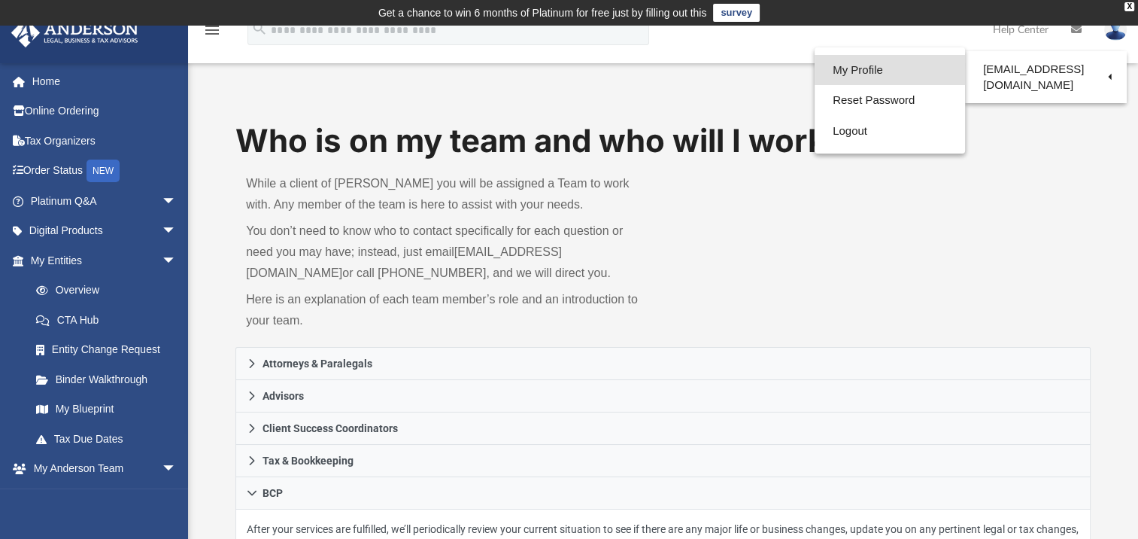
click at [851, 68] on link "My Profile" at bounding box center [890, 70] width 150 height 31
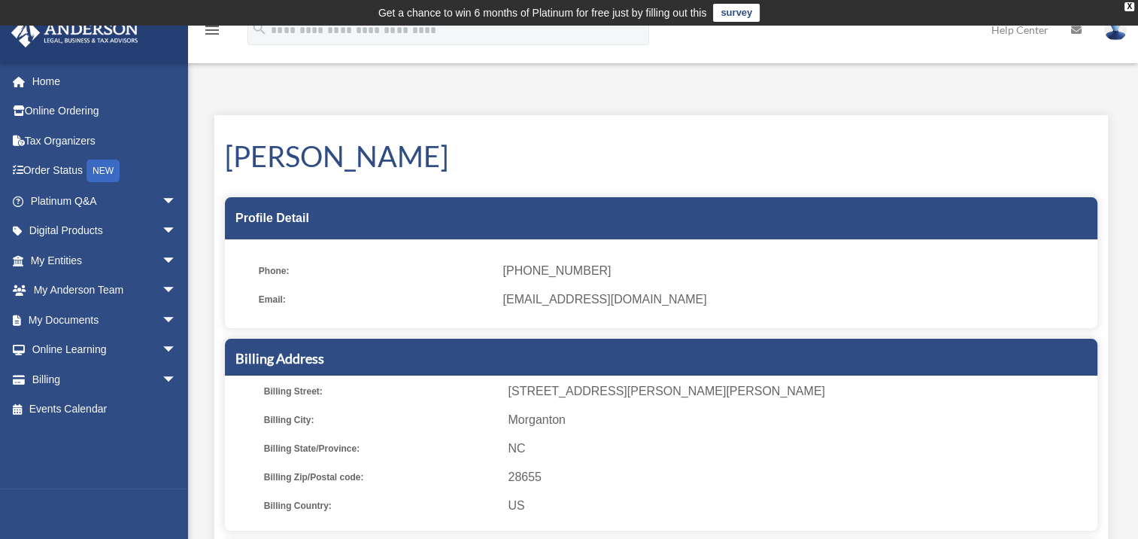
click at [1112, 30] on img at bounding box center [1115, 30] width 23 height 22
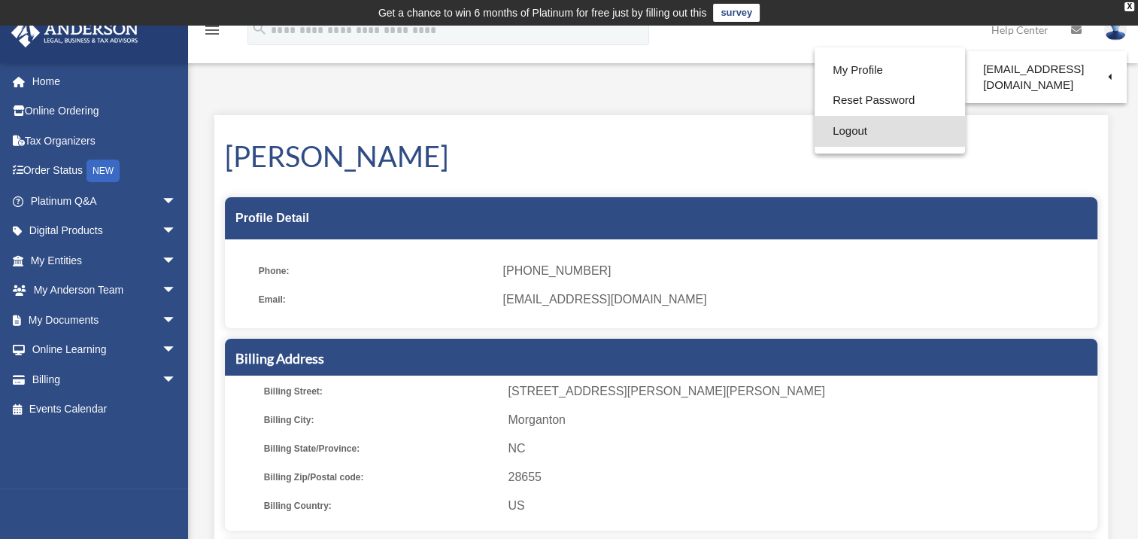
click at [848, 128] on link "Logout" at bounding box center [890, 131] width 150 height 31
